Goal: Information Seeking & Learning: Find specific fact

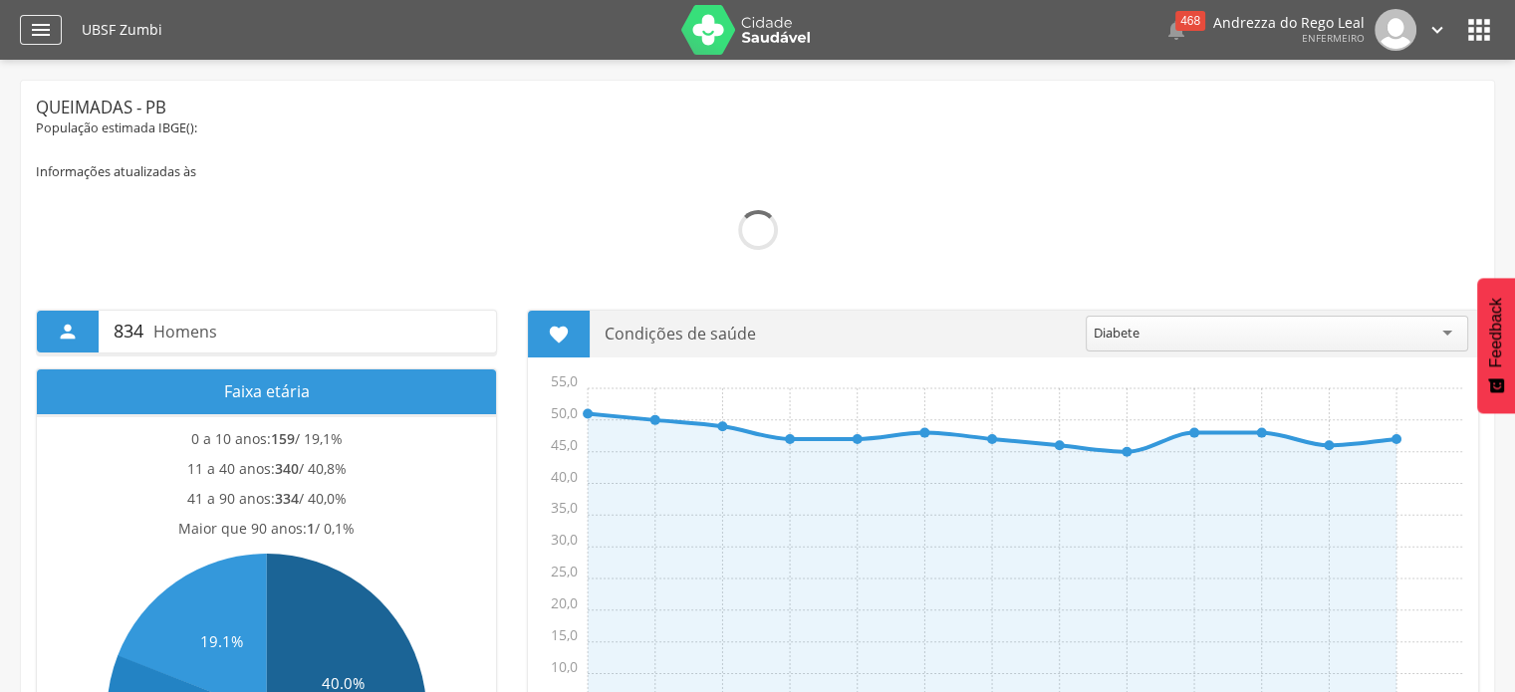
click at [39, 25] on icon "" at bounding box center [41, 30] width 24 height 24
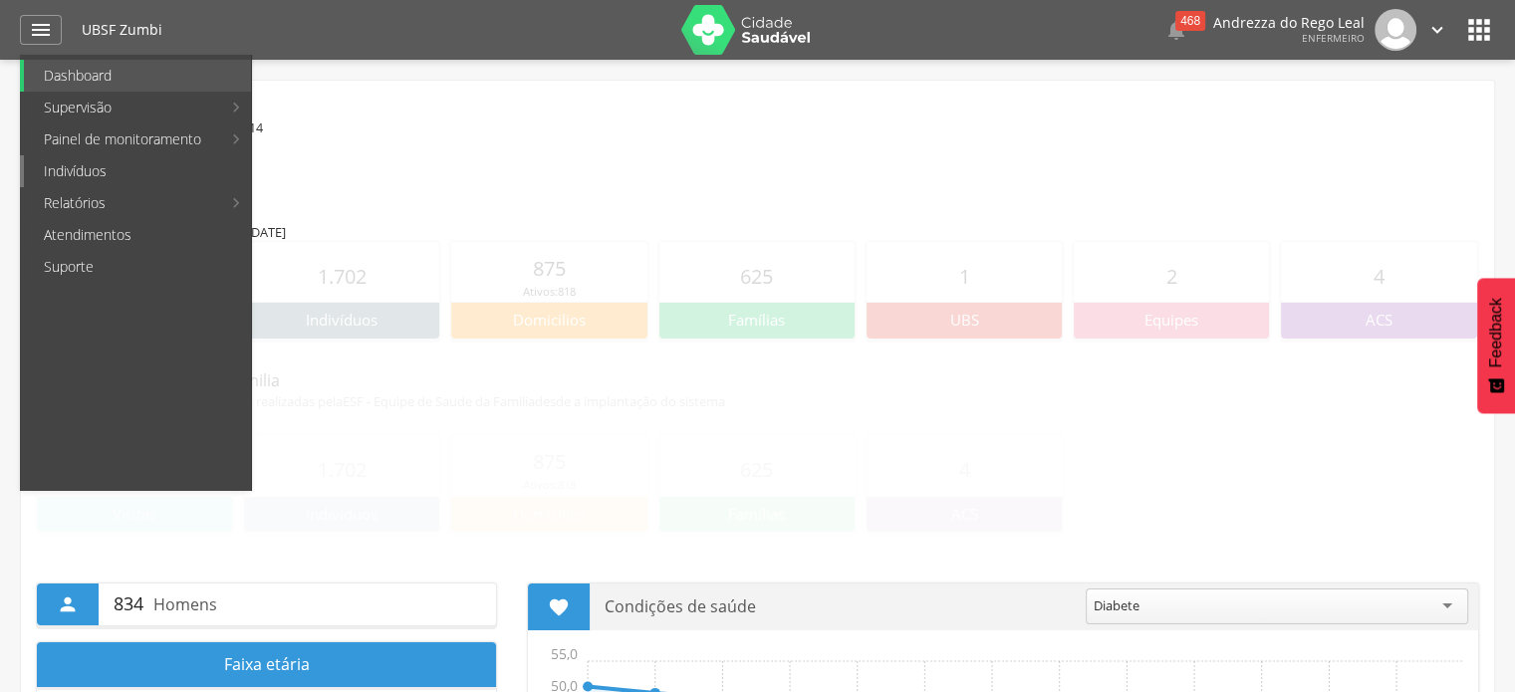
click at [71, 170] on link "Indivíduos" at bounding box center [137, 171] width 227 height 32
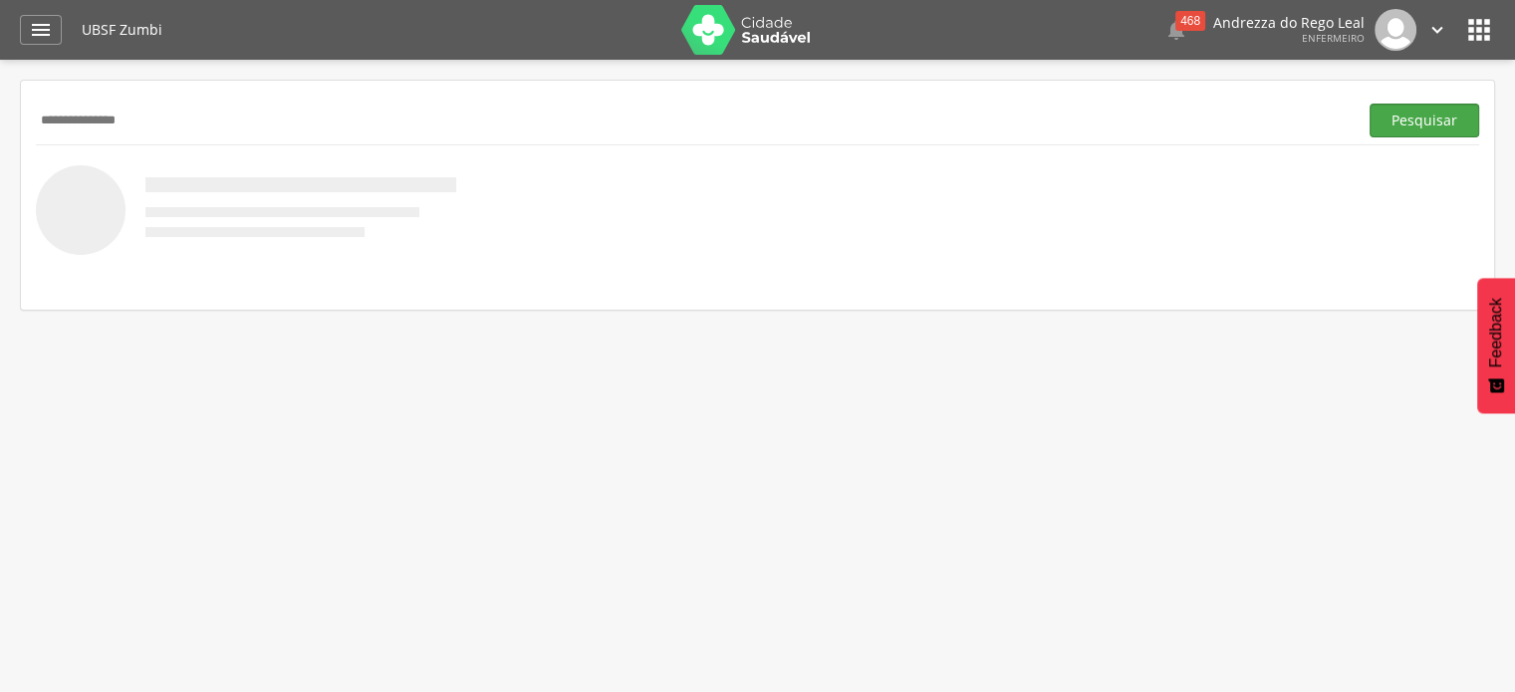
type input "**********"
click at [1418, 127] on button "Pesquisar" at bounding box center [1424, 121] width 110 height 34
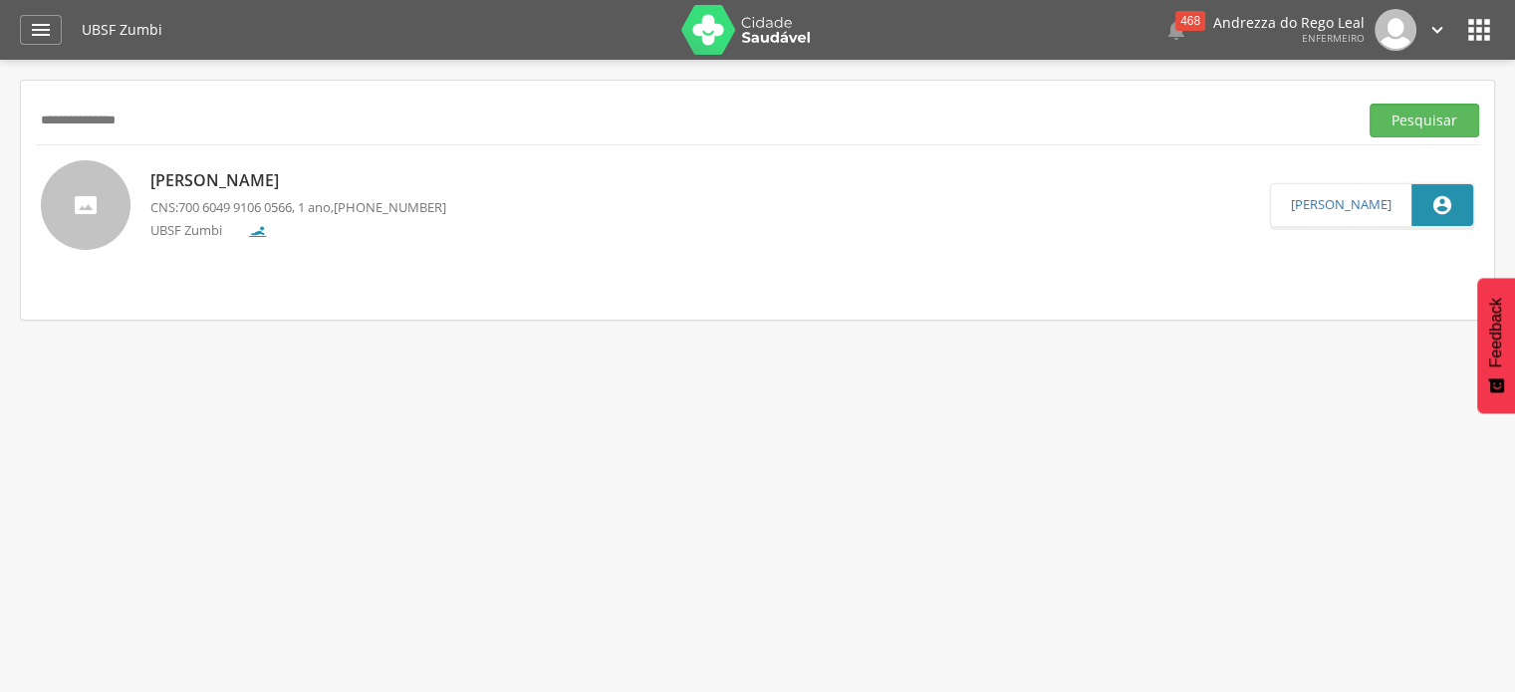
click at [325, 201] on p "CNS: 700 6049 9106 0566 , 1 ano, [PHONE_NUMBER]" at bounding box center [298, 207] width 296 height 19
type input "**********"
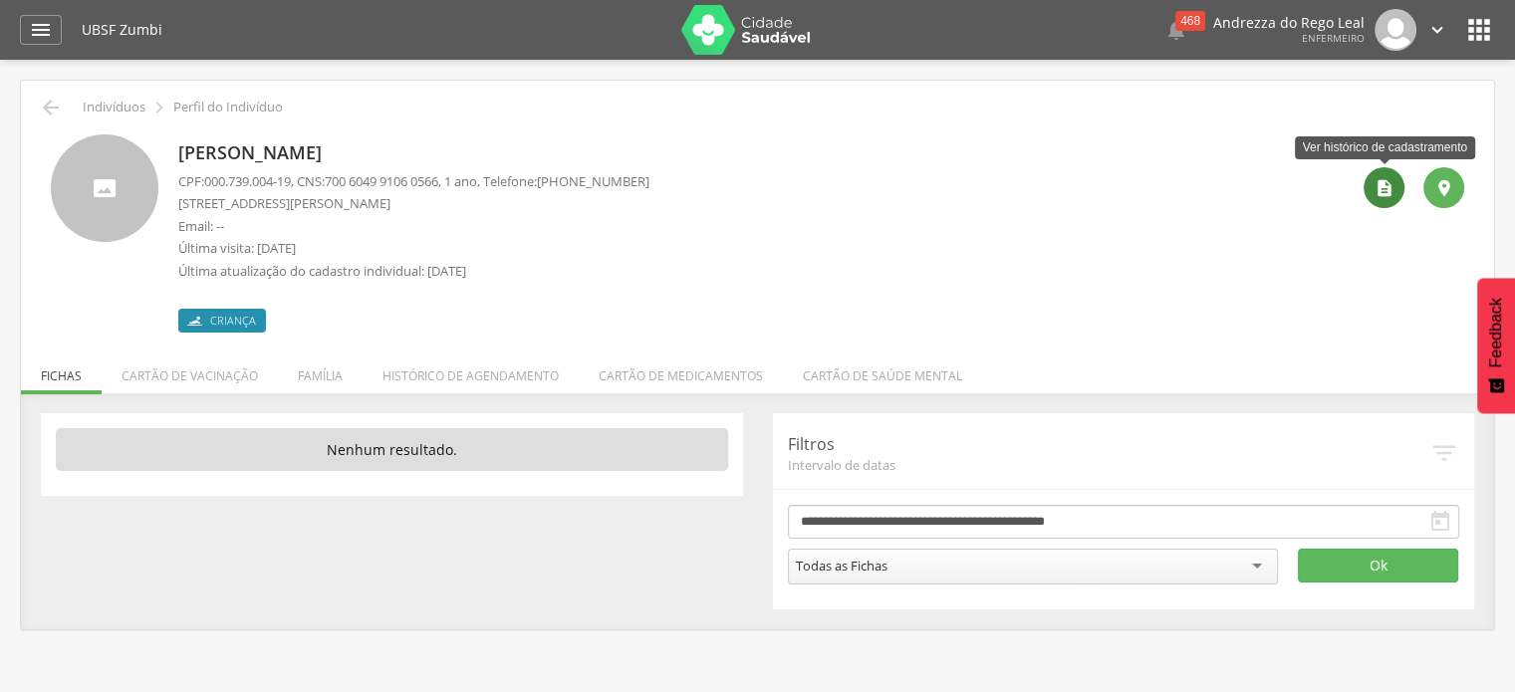
click at [1383, 194] on icon "" at bounding box center [1384, 188] width 20 height 20
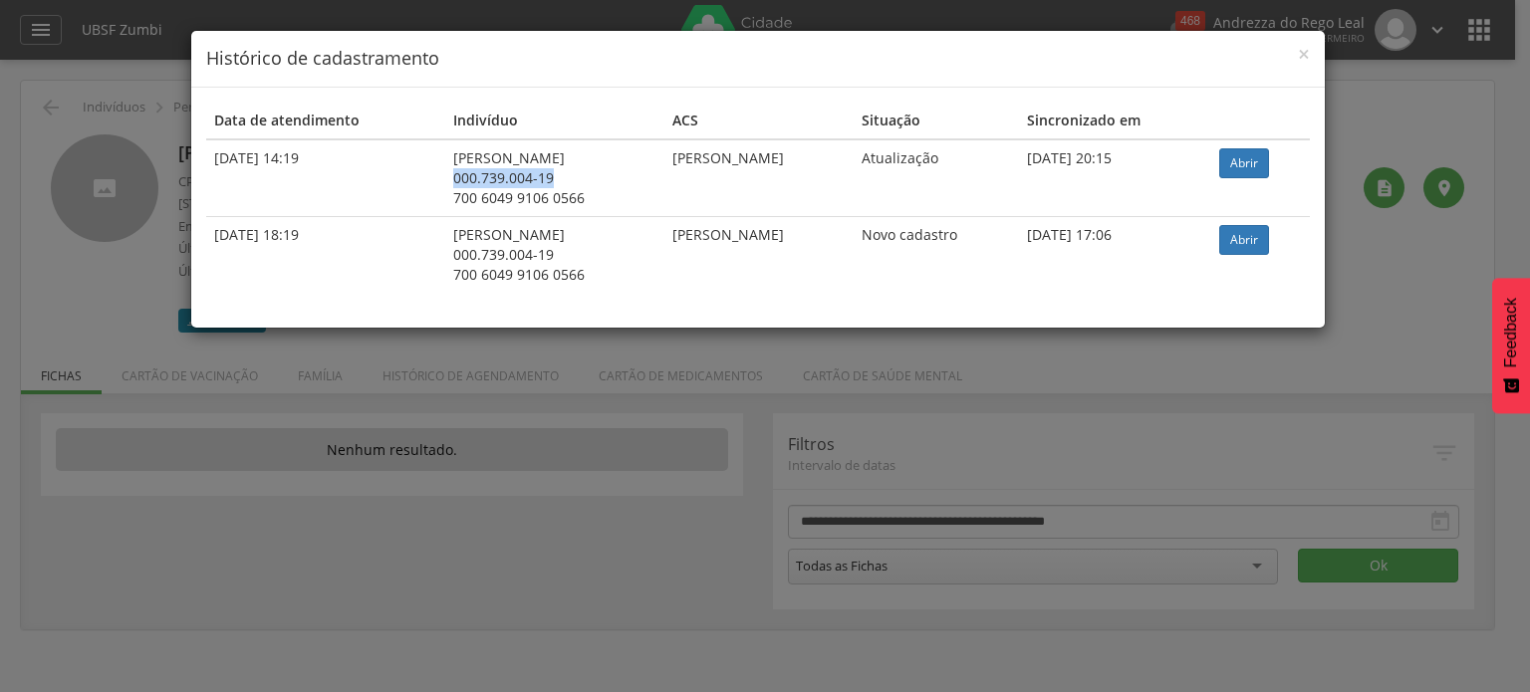
drag, startPoint x: 410, startPoint y: 173, endPoint x: 513, endPoint y: 175, distance: 102.6
click at [513, 175] on div "000.739.004-19" at bounding box center [554, 178] width 203 height 20
copy div "000.739.004-19"
click at [1302, 50] on span "×" at bounding box center [1304, 54] width 12 height 28
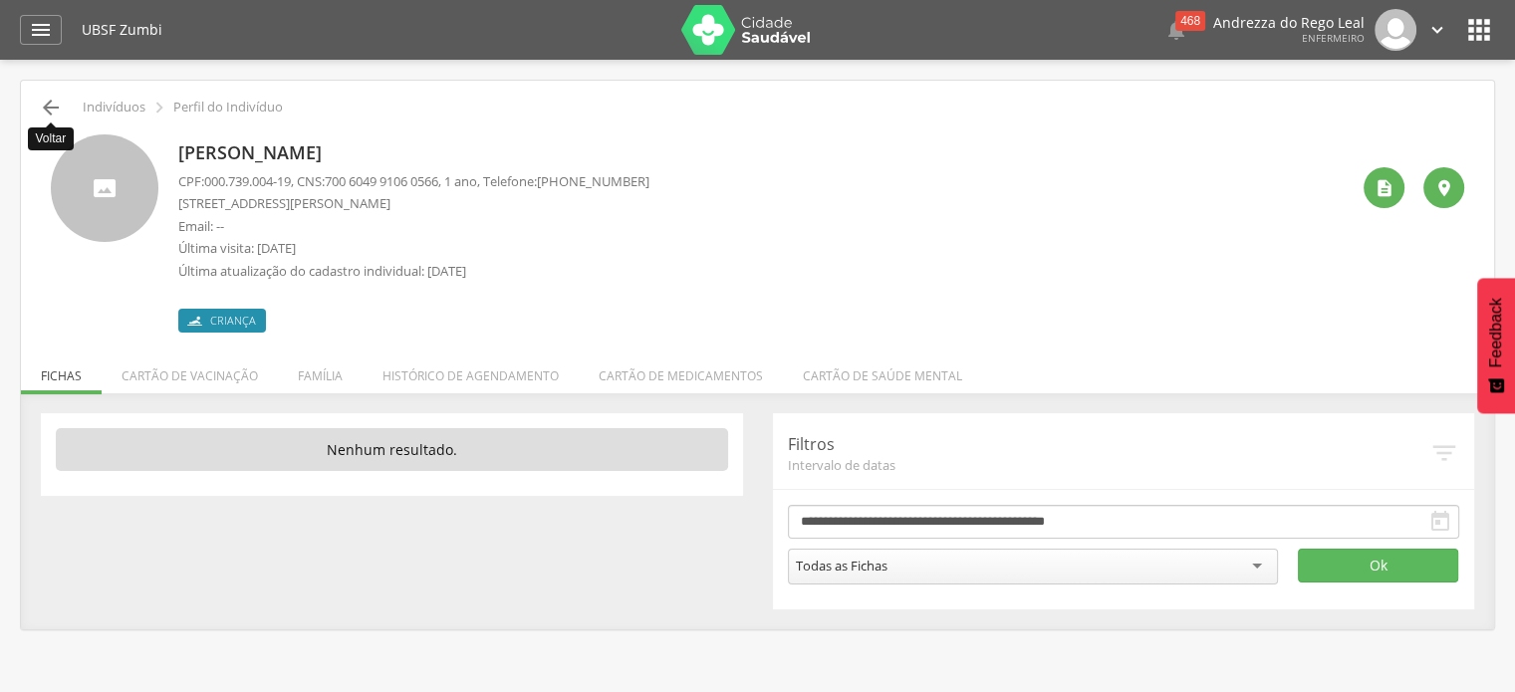
click at [45, 103] on icon "" at bounding box center [51, 108] width 24 height 24
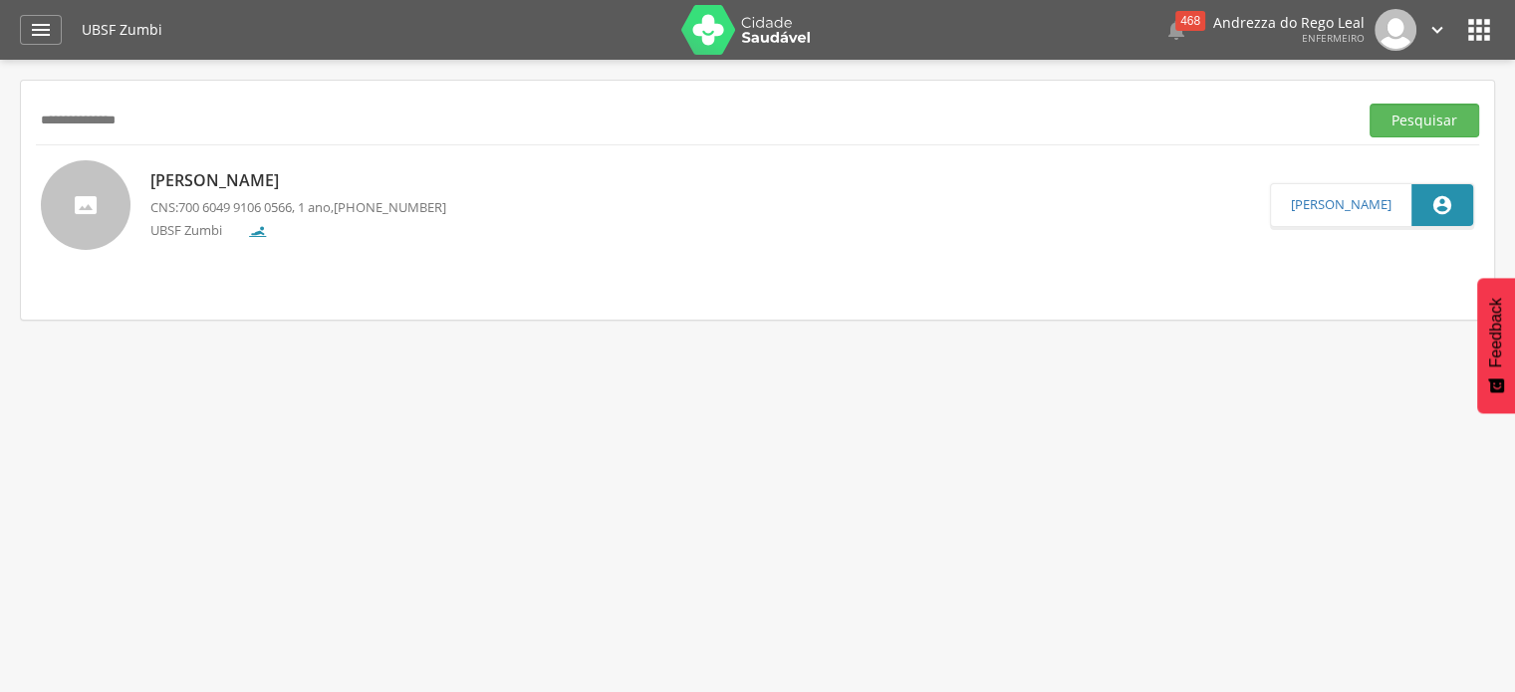
click at [1438, 24] on icon "" at bounding box center [1437, 30] width 22 height 22
click at [1319, 113] on link "Sair" at bounding box center [1368, 115] width 157 height 25
